Goal: Information Seeking & Learning: Learn about a topic

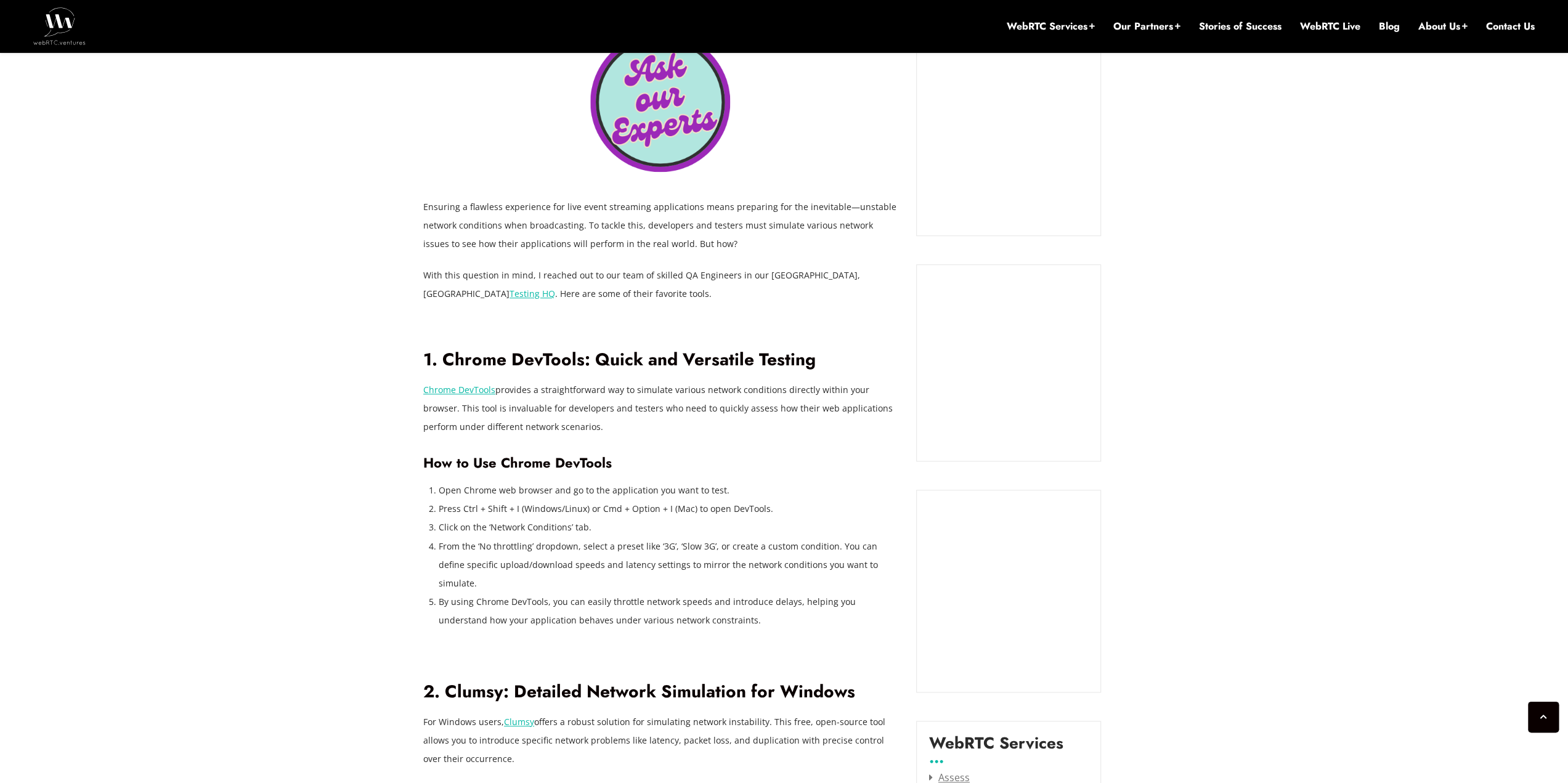
scroll to position [988, 0]
click at [488, 409] on p "Chrome DevTools provides a straightforward way to simulate various network cond…" at bounding box center [661, 408] width 474 height 56
copy p "invaluable"
click at [648, 415] on p "Chrome DevTools provides a straightforward way to simulate various network cond…" at bounding box center [661, 408] width 474 height 56
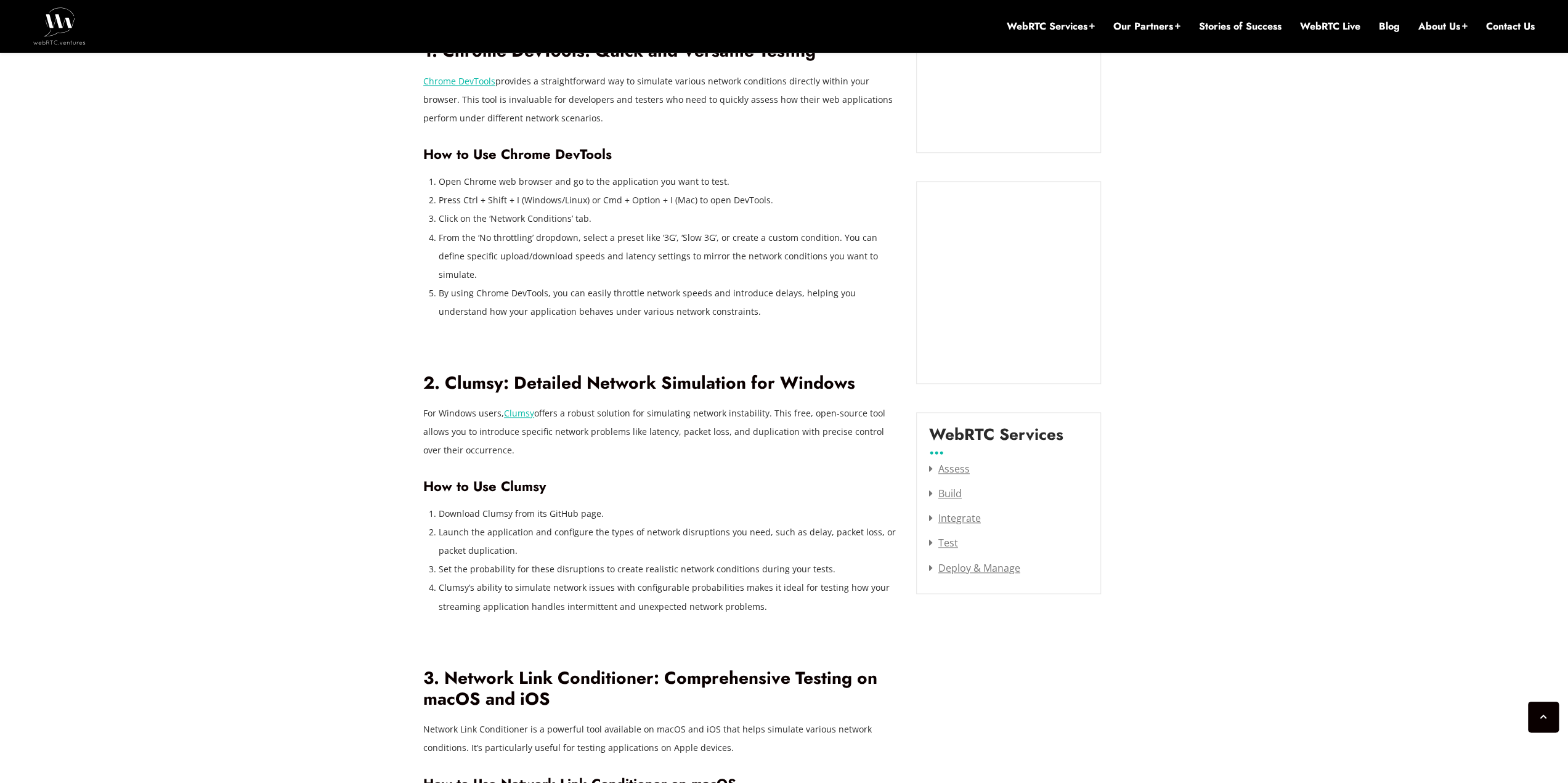
scroll to position [1112, 0]
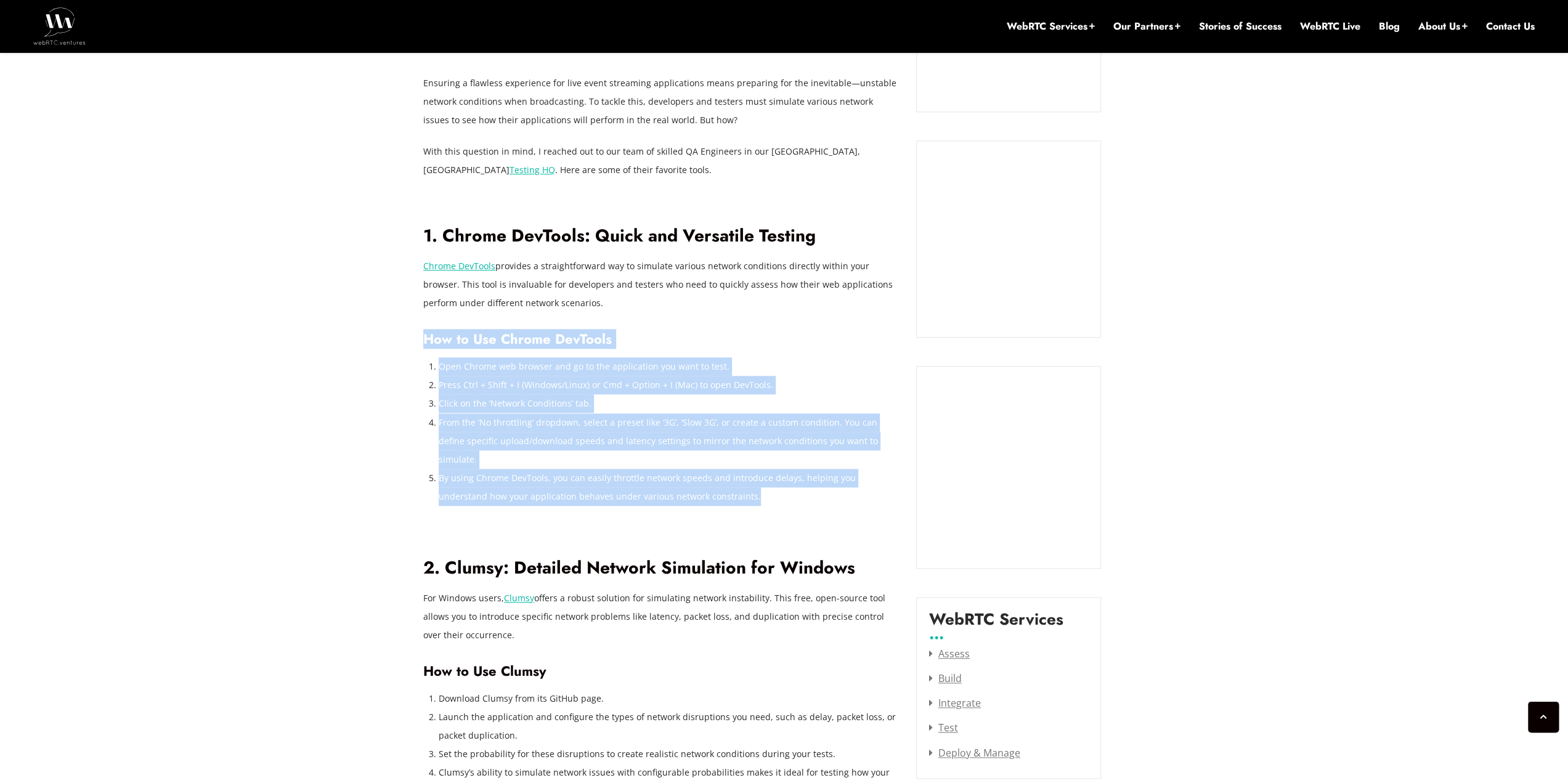
drag, startPoint x: 713, startPoint y: 484, endPoint x: 425, endPoint y: 339, distance: 322.4
copy div "How to Use Chrome DevTools Open Chrome web browser and go to the application yo…"
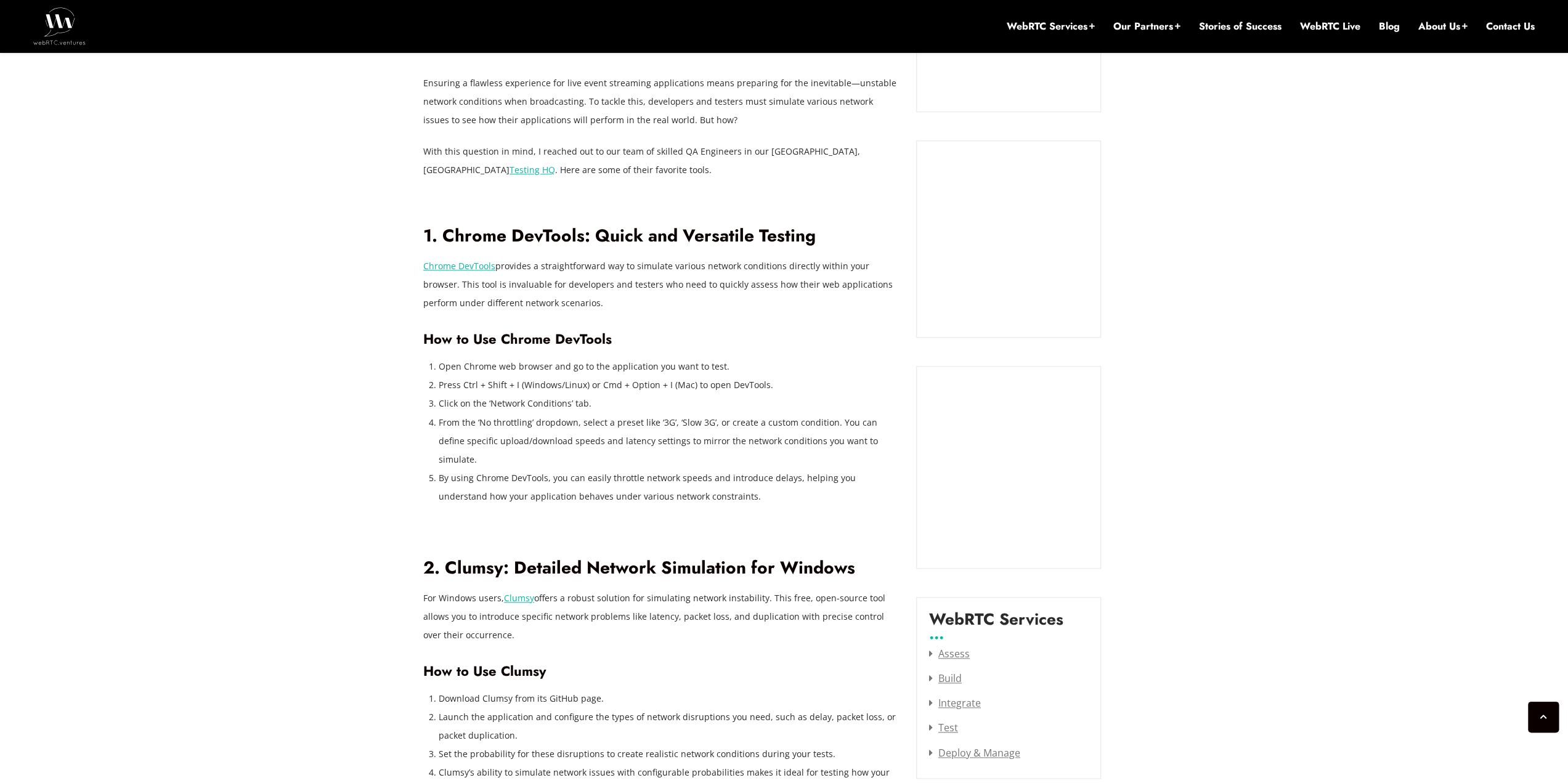
click at [797, 233] on h2 "1. Chrome DevTools: Quick and Versatile Testing" at bounding box center [661, 236] width 474 height 22
click at [709, 483] on li "By using Chrome DevTools, you can easily throttle network speeds and introduce …" at bounding box center [669, 488] width 459 height 37
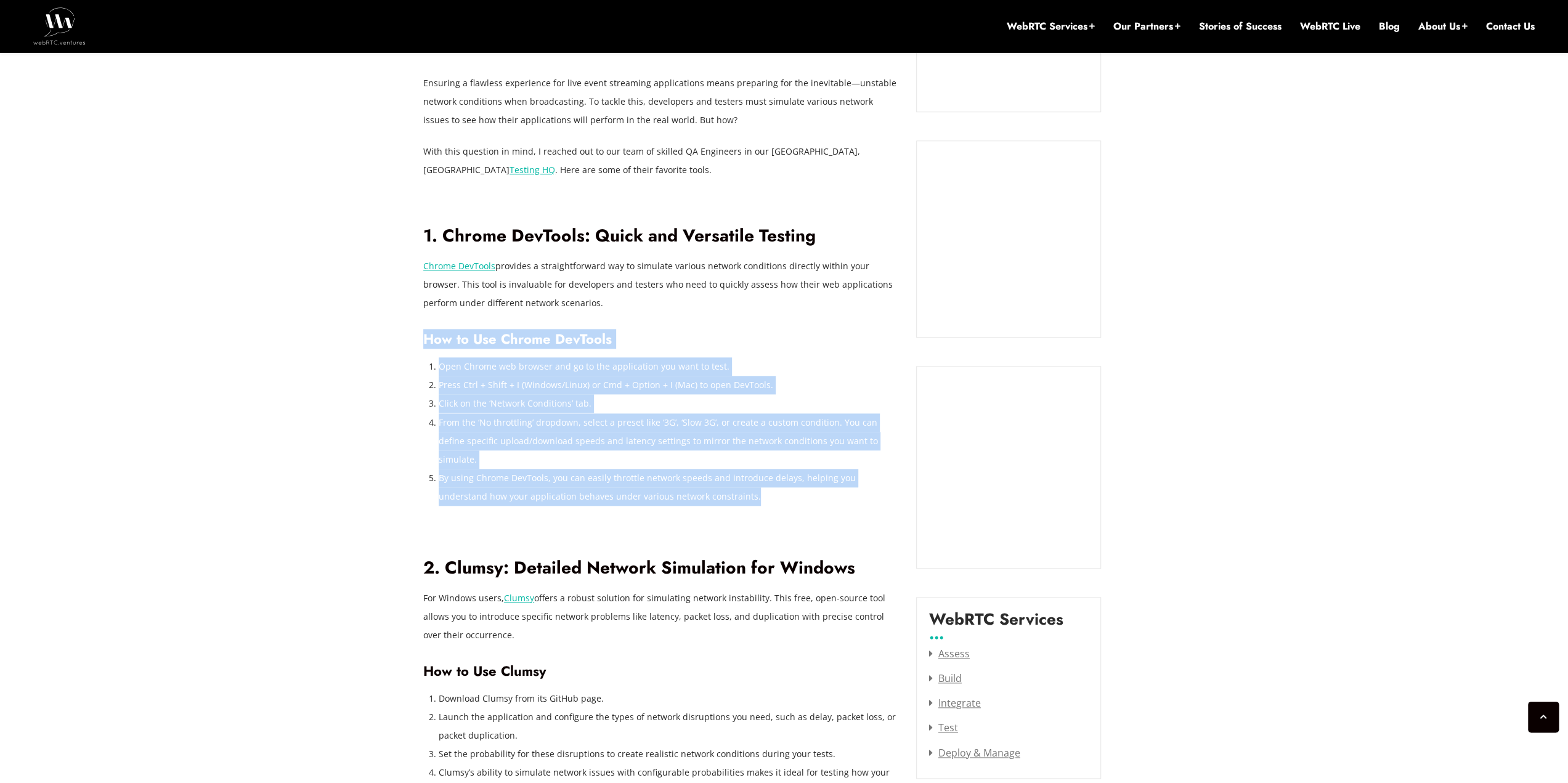
drag, startPoint x: 726, startPoint y: 477, endPoint x: 424, endPoint y: 342, distance: 330.8
copy div "How to Use Chrome DevTools Open Chrome web browser and go to the application yo…"
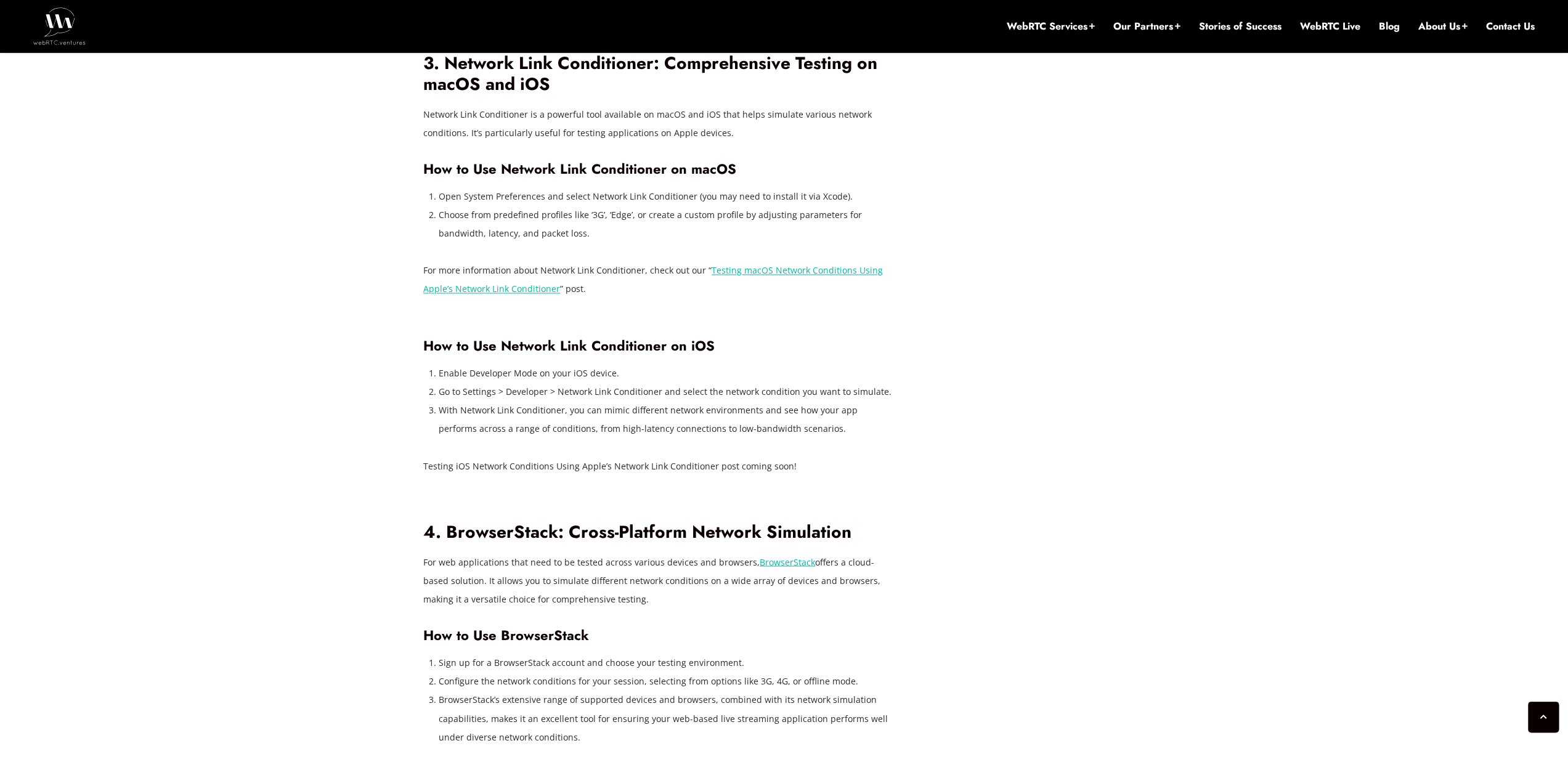
scroll to position [1913, 0]
